Goal: Task Accomplishment & Management: Use online tool/utility

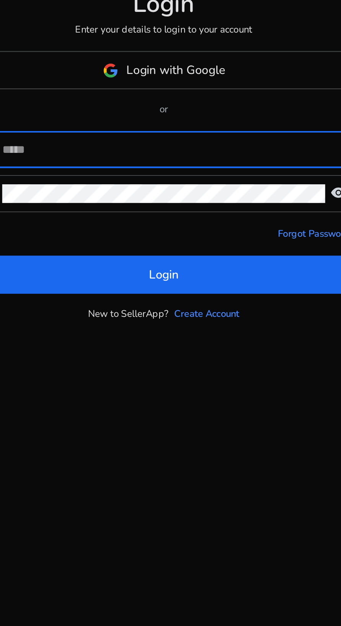
scroll to position [53, 0]
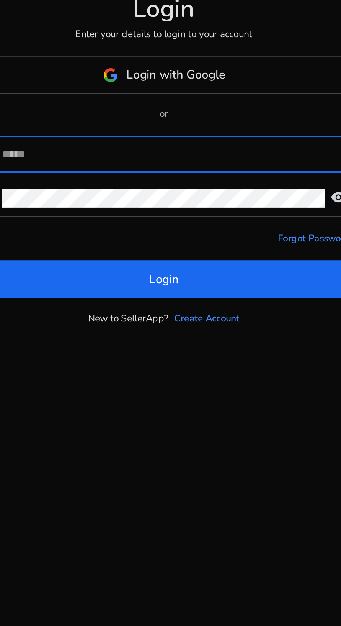
click at [173, 361] on span "Login" at bounding box center [170, 365] width 13 height 8
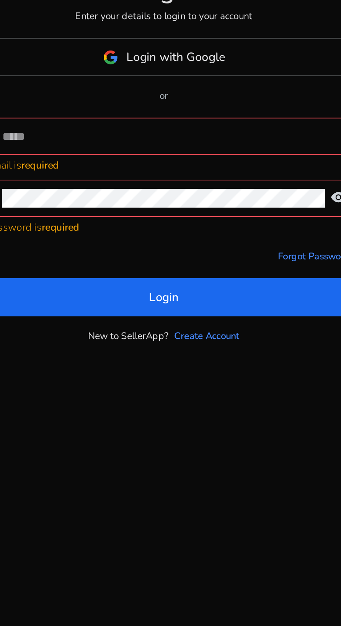
scroll to position [45, 0]
click at [173, 296] on input at bounding box center [174, 300] width 153 height 8
type input "**********"
click at [85, 364] on button "Login" at bounding box center [171, 372] width 172 height 17
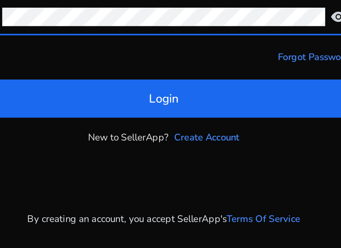
scroll to position [0, 0]
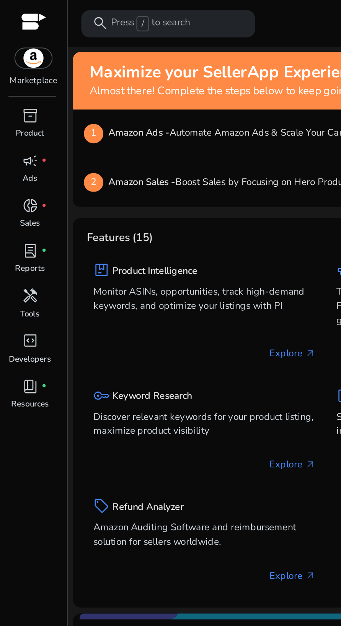
click at [79, 11] on p "Press / to search" at bounding box center [68, 10] width 36 height 7
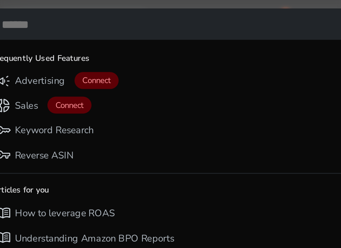
click at [85, 57] on p "Keyword Research" at bounding box center [73, 59] width 36 height 6
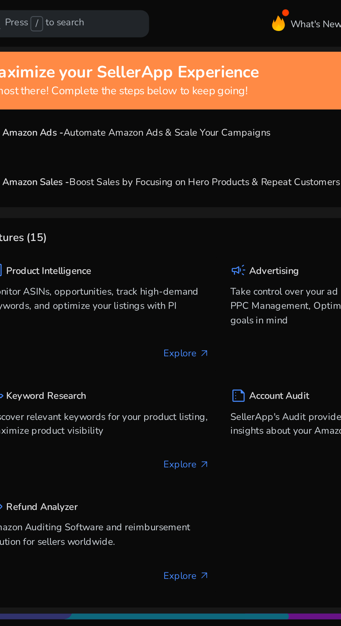
click at [102, 7] on div "search Press / to search" at bounding box center [76, 11] width 78 height 12
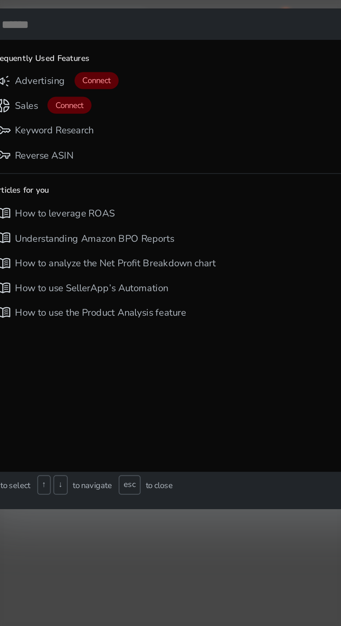
click at [85, 57] on p "Keyword Research" at bounding box center [73, 59] width 36 height 6
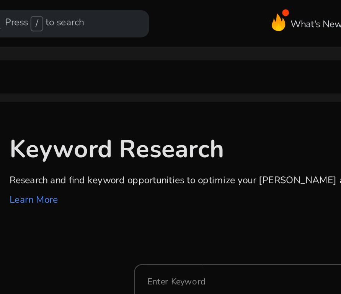
click at [133, 128] on input "Enter Keyword" at bounding box center [164, 127] width 100 height 8
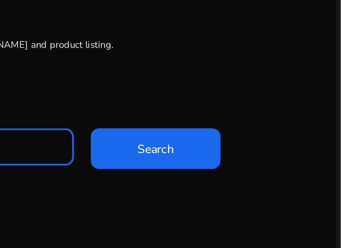
type input "******"
click at [260, 129] on span "Search" at bounding box center [257, 128] width 16 height 8
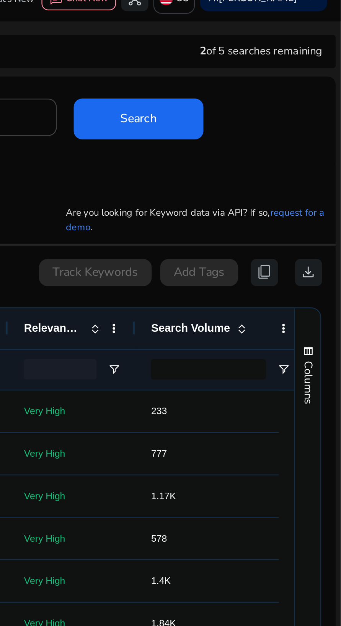
click at [245, 138] on div "Track Keywords" at bounding box center [230, 134] width 51 height 12
click at [229, 131] on div "Track Keywords" at bounding box center [230, 134] width 51 height 12
click at [226, 132] on div "Track Keywords" at bounding box center [230, 134] width 51 height 12
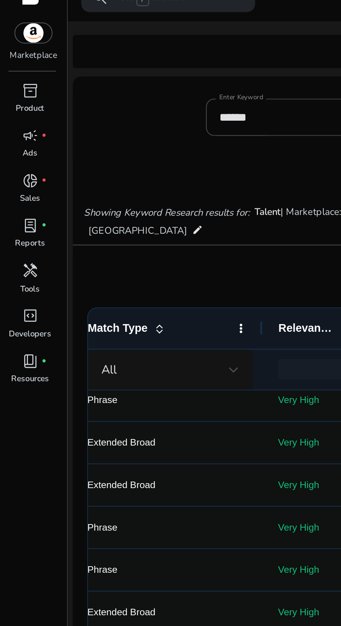
scroll to position [273, 0]
click at [105, 178] on div at bounding box center [105, 178] width 5 height 3
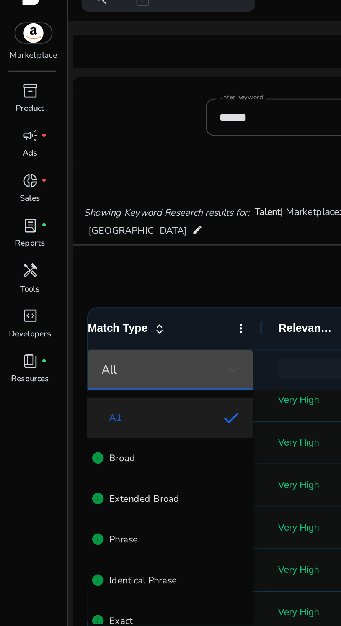
scroll to position [29, 0]
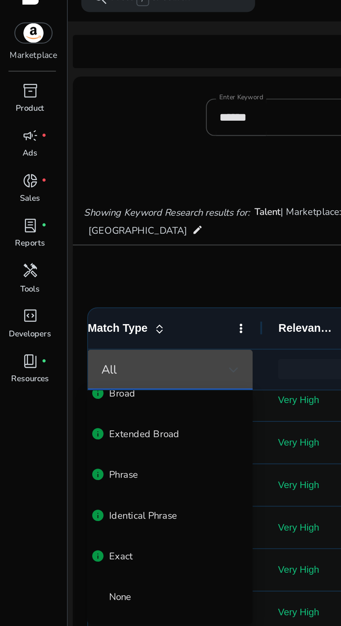
click at [109, 178] on div at bounding box center [170, 313] width 341 height 626
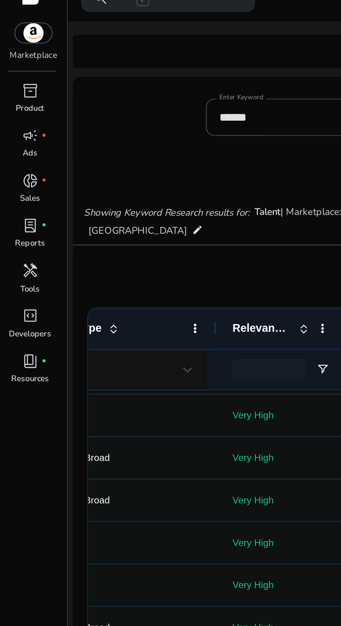
scroll to position [0, 93]
click at [78, 188] on p "Phrase" at bounding box center [55, 180] width 72 height 16
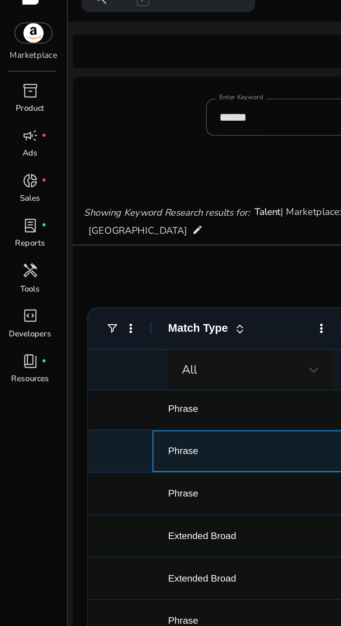
scroll to position [0, 36]
click at [117, 213] on p "Phrase" at bounding box center [112, 215] width 72 height 16
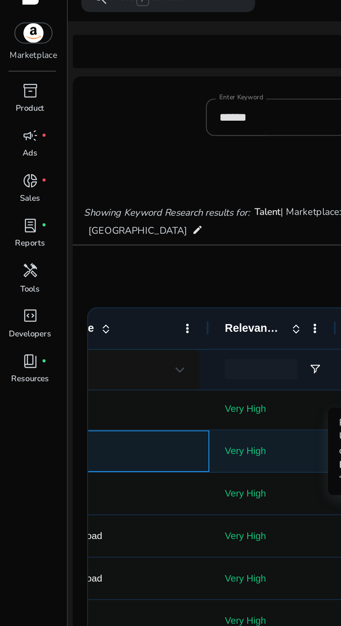
scroll to position [0, 96]
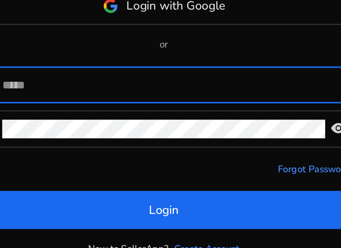
scroll to position [53, 0]
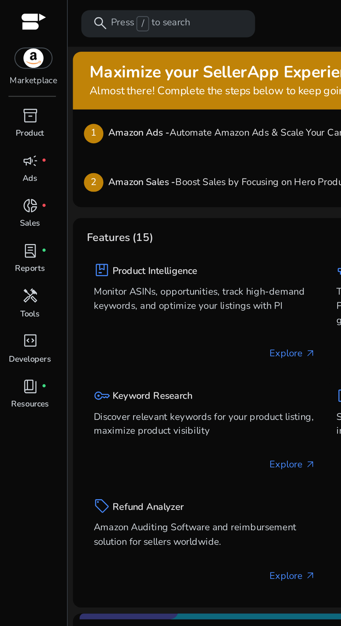
click at [5, 51] on div "inventory_2" at bounding box center [13, 52] width 17 height 10
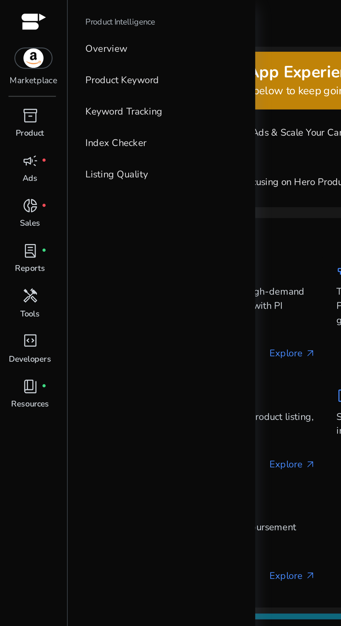
click at [56, 21] on p "Overview" at bounding box center [48, 22] width 19 height 7
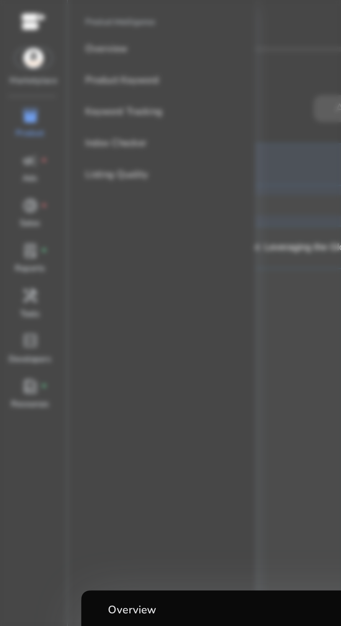
click at [66, 248] on mat-card "Overview Select Product*" at bounding box center [171, 312] width 268 height 93
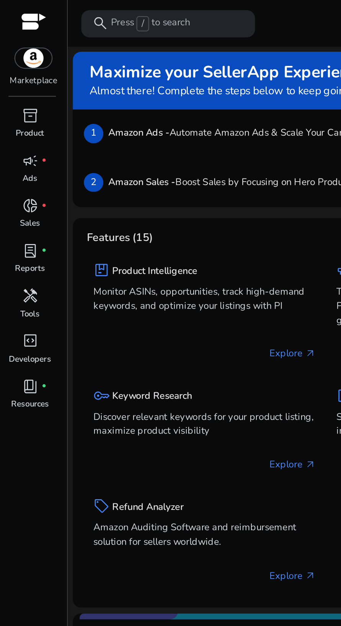
click at [21, 49] on div "inventory_2" at bounding box center [13, 52] width 17 height 10
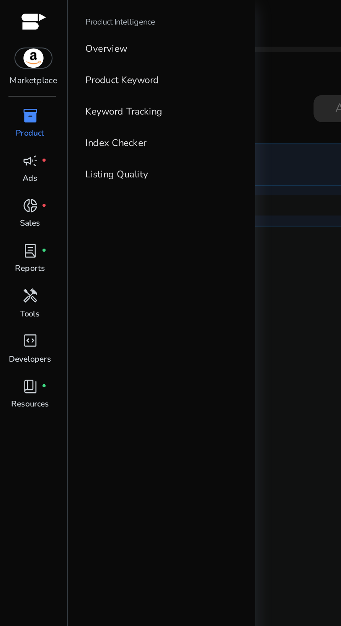
click at [48, 25] on p "Overview" at bounding box center [48, 22] width 19 height 7
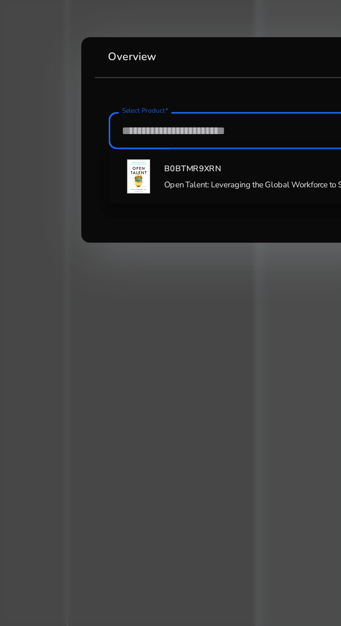
click at [97, 248] on input "Select Product*" at bounding box center [170, 308] width 231 height 8
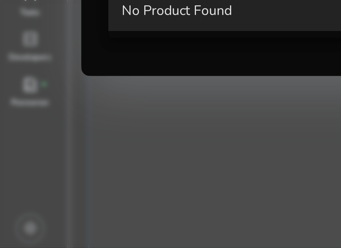
type input "**********"
click at [101, 149] on mat-option "No Product Found" at bounding box center [170, 141] width 243 height 18
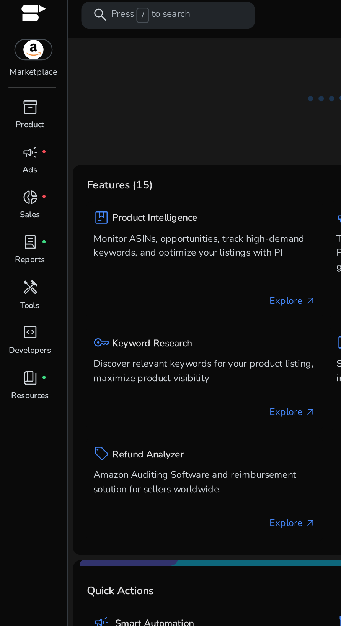
click at [13, 56] on div "inventory_2" at bounding box center [13, 52] width 17 height 10
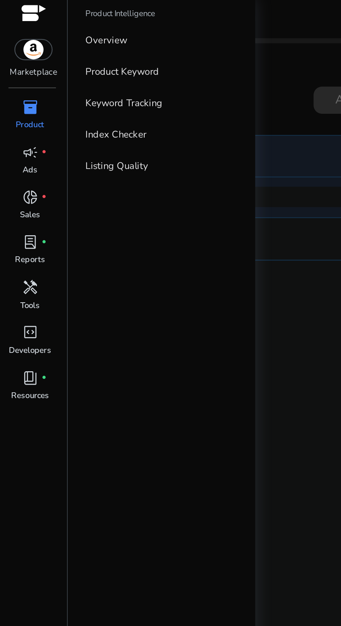
click at [66, 39] on p "Product Keyword" at bounding box center [55, 36] width 33 height 7
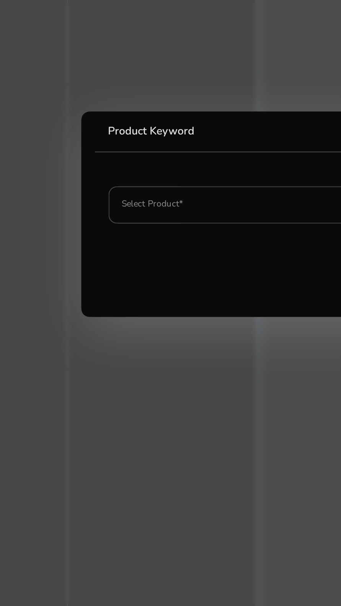
click at [110, 248] on div at bounding box center [170, 303] width 341 height 606
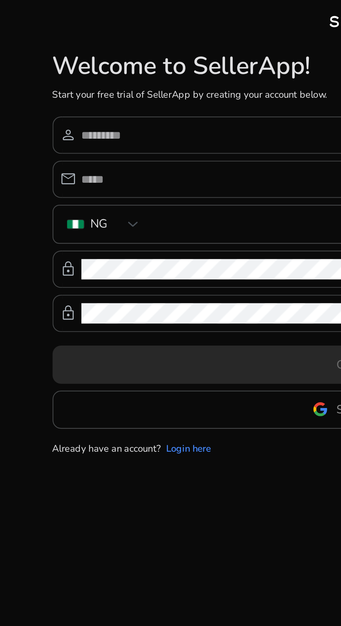
type input "**********"
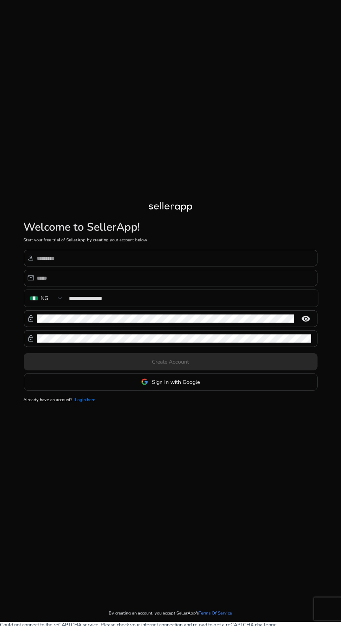
click at [80, 248] on link "Login here" at bounding box center [85, 400] width 20 height 7
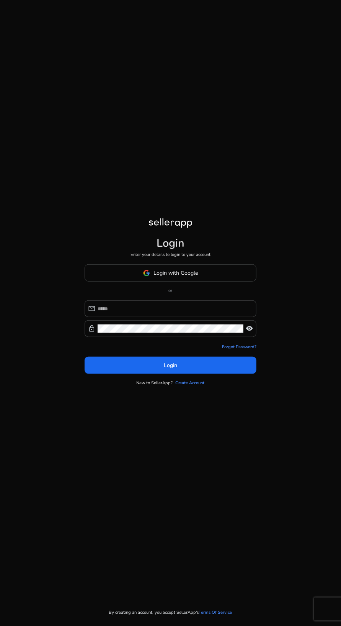
click at [163, 248] on input at bounding box center [174, 308] width 153 height 8
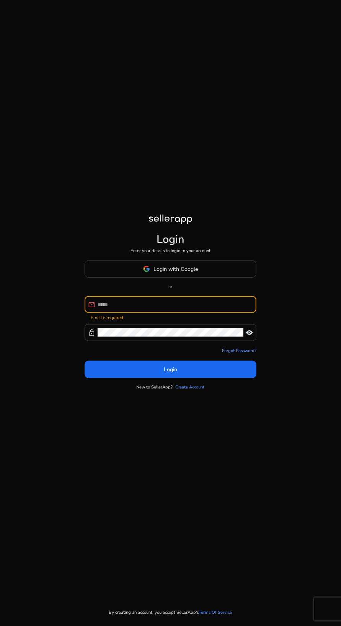
type input "**********"
click button "Login" at bounding box center [171, 369] width 172 height 17
